Goal: Complete application form

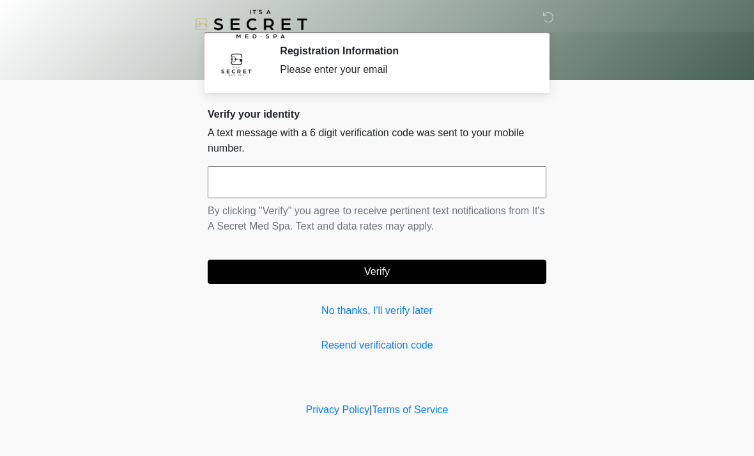
click at [286, 181] on input "text" at bounding box center [377, 182] width 339 height 32
type input "******"
click at [287, 275] on button "Verify" at bounding box center [377, 271] width 339 height 24
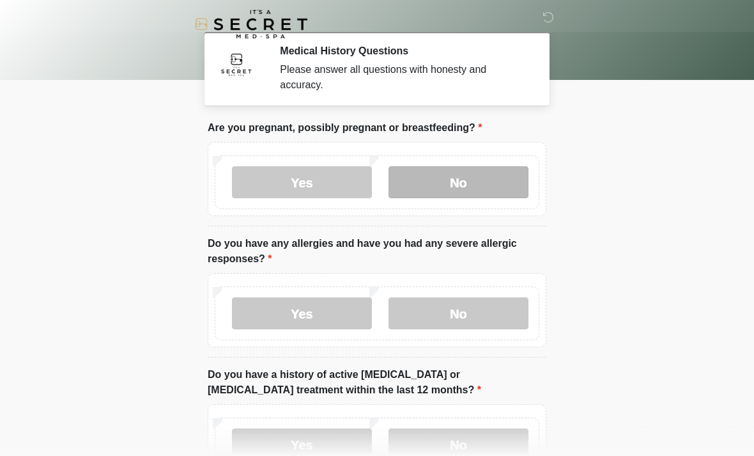
click at [473, 185] on label "No" at bounding box center [459, 182] width 140 height 32
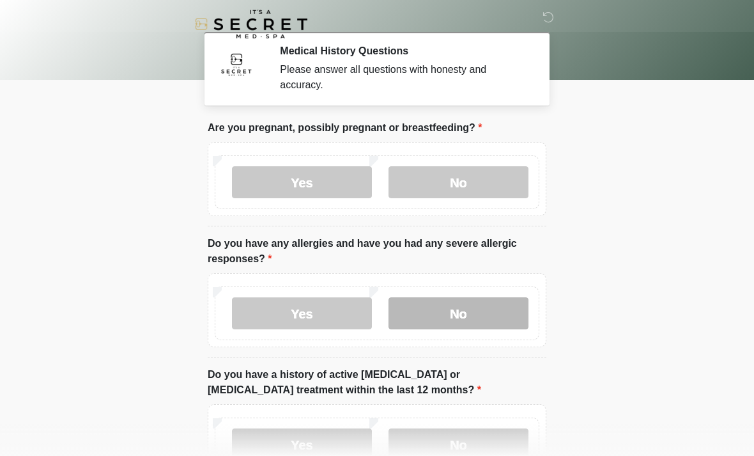
click at [447, 300] on label "No" at bounding box center [459, 313] width 140 height 32
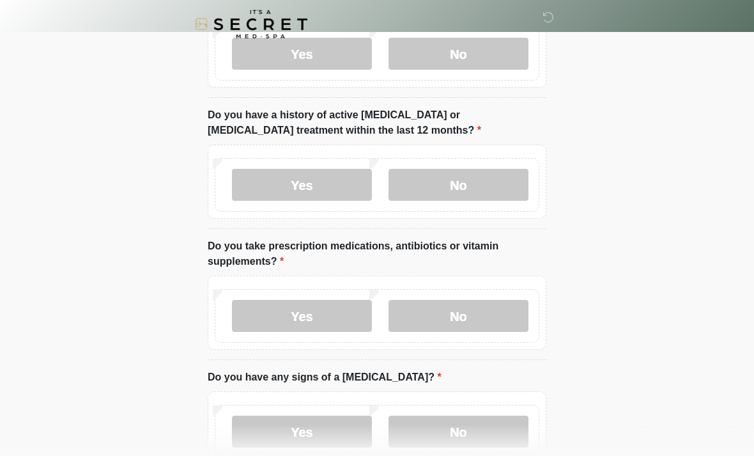
scroll to position [254, 0]
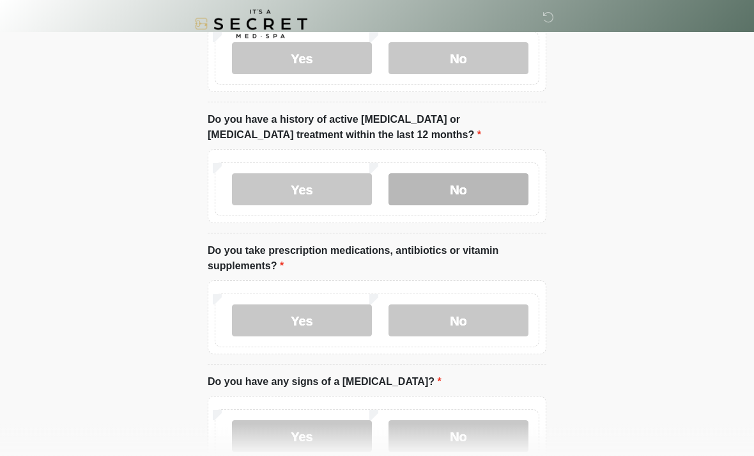
click at [464, 181] on label "No" at bounding box center [459, 190] width 140 height 32
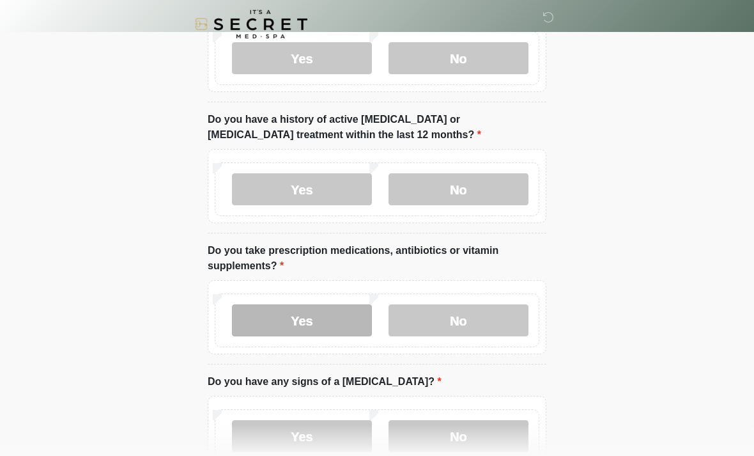
click at [337, 323] on label "Yes" at bounding box center [302, 320] width 140 height 32
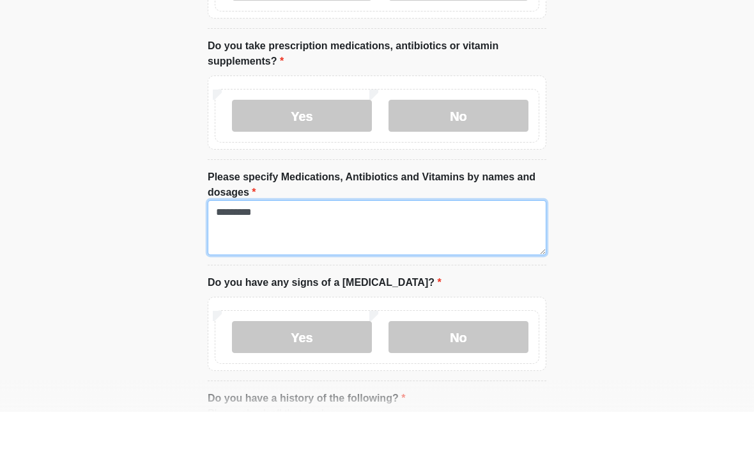
click at [358, 244] on textarea "*********" at bounding box center [377, 271] width 339 height 55
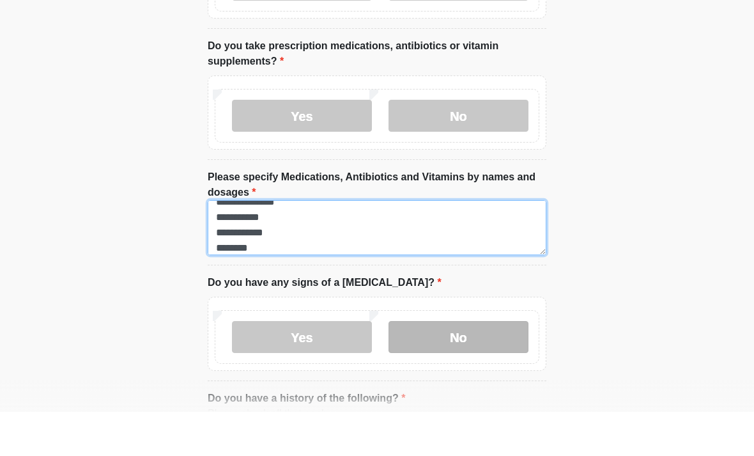
type textarea "**********"
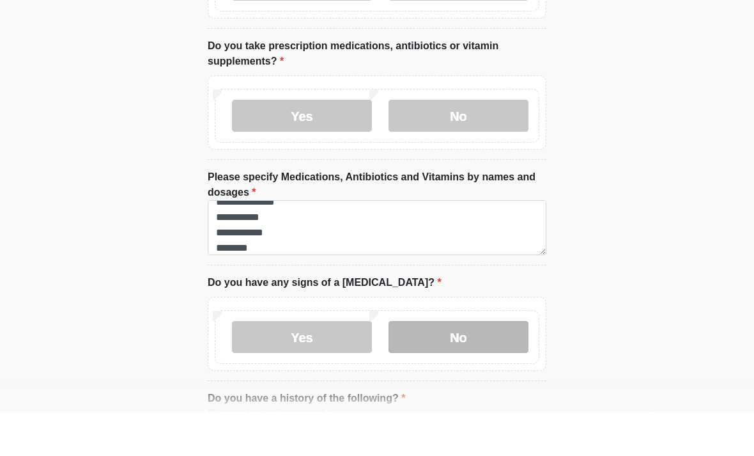
click at [451, 365] on label "No" at bounding box center [459, 381] width 140 height 32
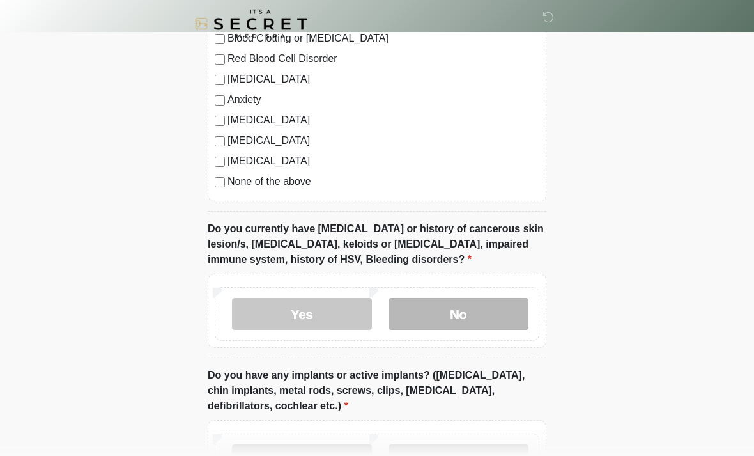
scroll to position [946, 0]
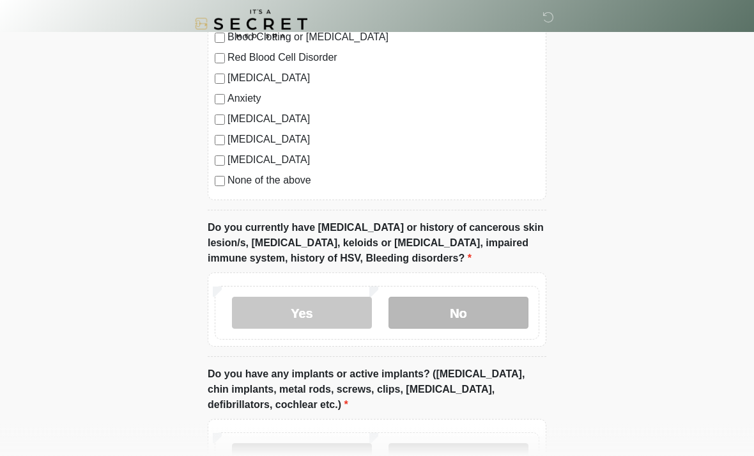
click at [430, 318] on label "No" at bounding box center [459, 313] width 140 height 32
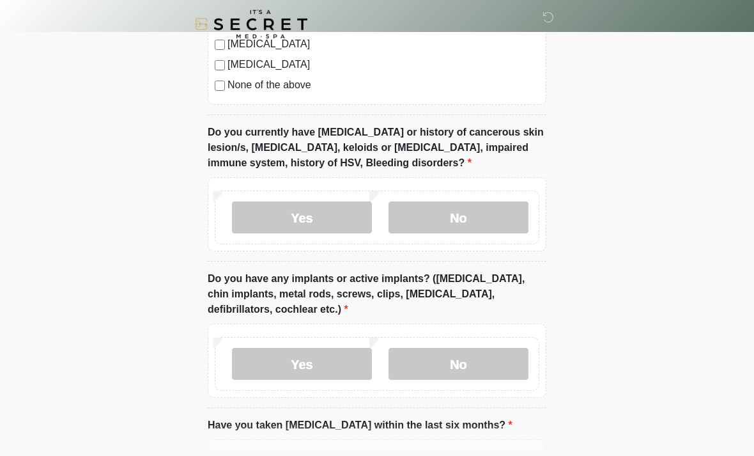
scroll to position [1042, 0]
click at [354, 360] on label "Yes" at bounding box center [302, 363] width 140 height 32
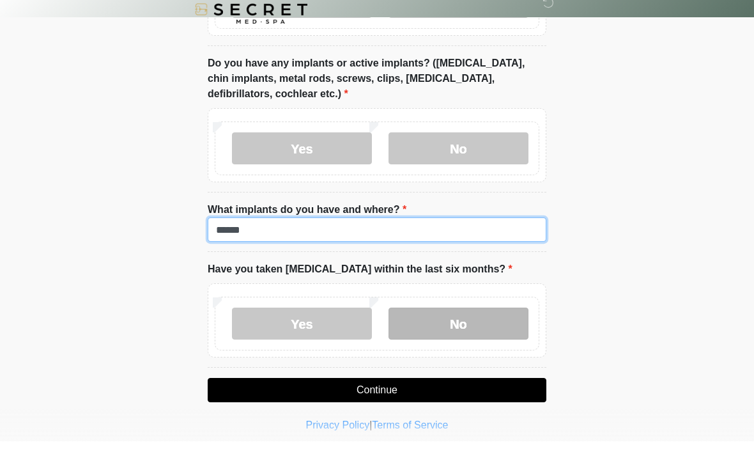
type input "******"
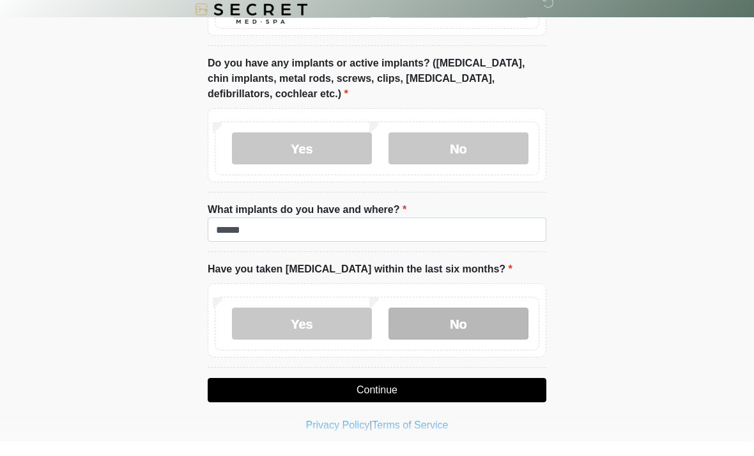
click at [416, 325] on label "No" at bounding box center [459, 338] width 140 height 32
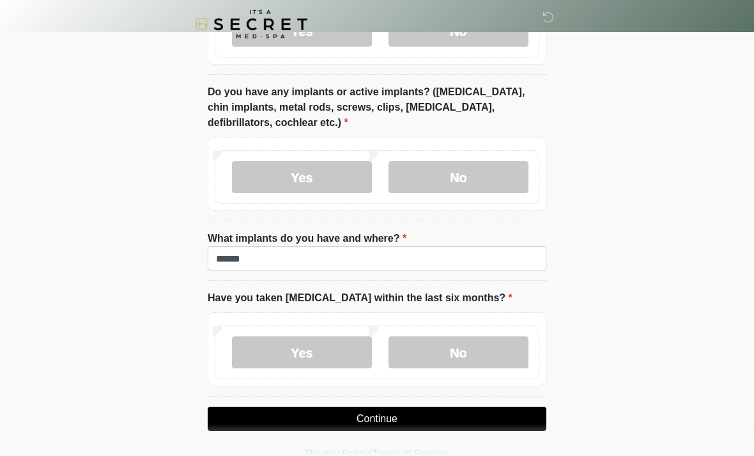
click at [411, 419] on button "Continue" at bounding box center [377, 419] width 339 height 24
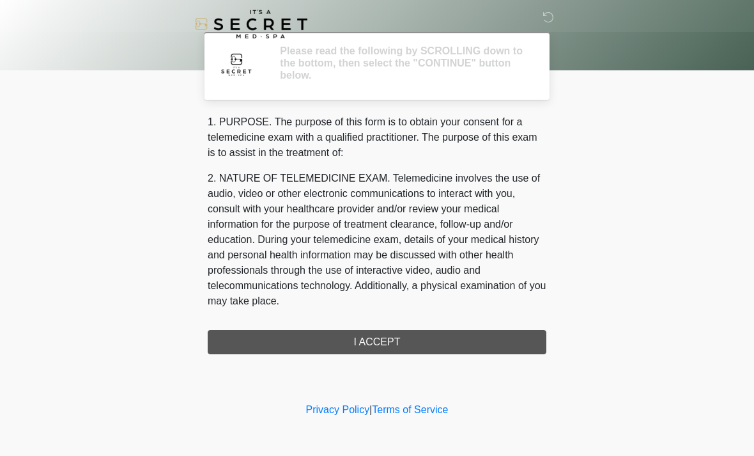
scroll to position [0, 0]
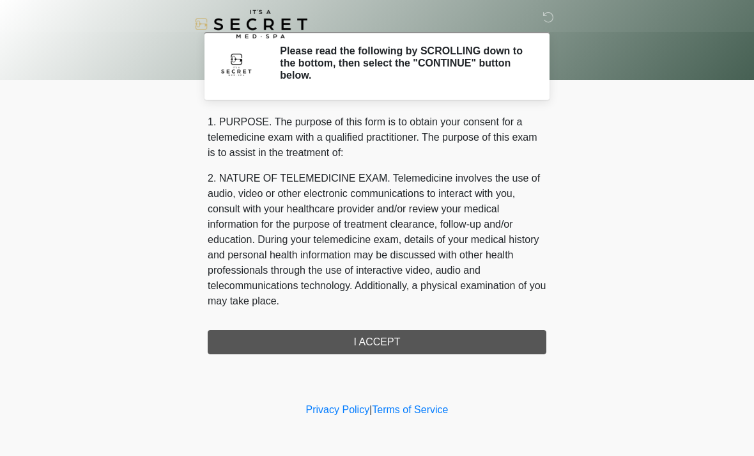
click at [400, 341] on div "1. PURPOSE. The purpose of this form is to obtain your consent for a telemedici…" at bounding box center [377, 234] width 339 height 240
click at [373, 340] on div "1. PURPOSE. The purpose of this form is to obtain your consent for a telemedici…" at bounding box center [377, 234] width 339 height 240
click at [452, 339] on div "1. PURPOSE. The purpose of this form is to obtain your consent for a telemedici…" at bounding box center [377, 234] width 339 height 240
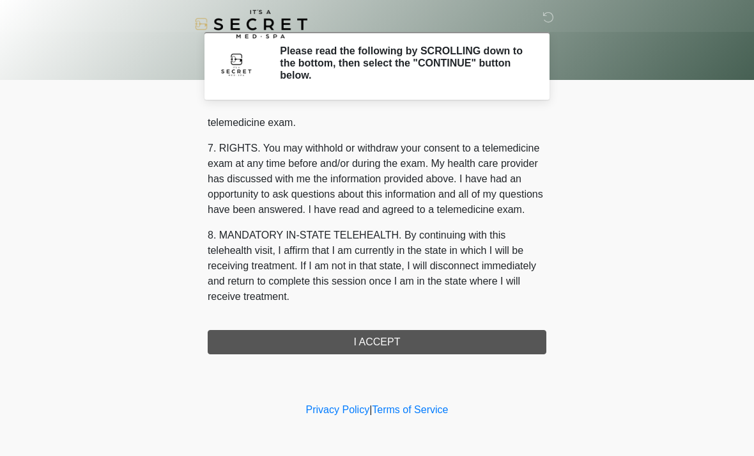
scroll to position [541, 0]
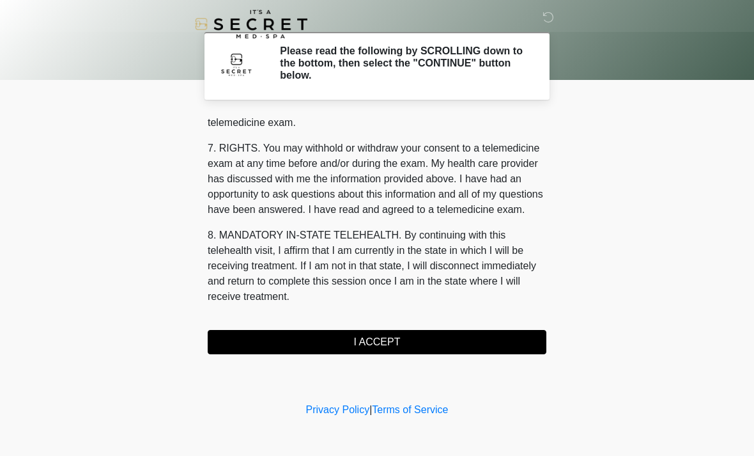
click at [382, 346] on button "I ACCEPT" at bounding box center [377, 342] width 339 height 24
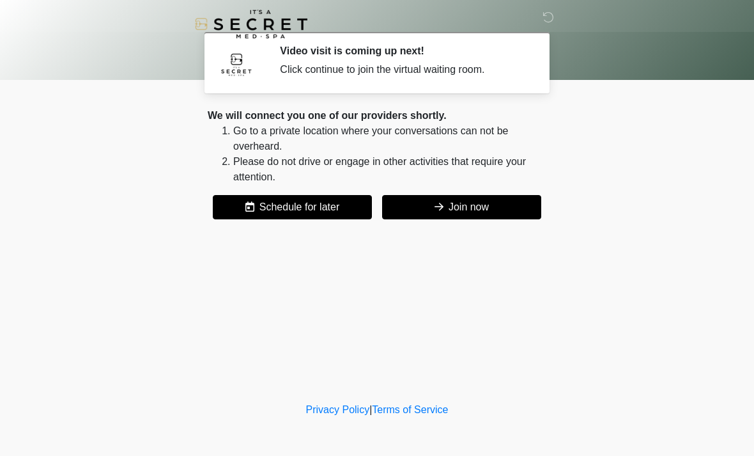
click at [440, 203] on icon at bounding box center [439, 206] width 9 height 10
